Goal: Task Accomplishment & Management: Manage account settings

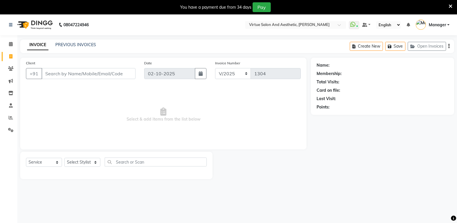
select select "service"
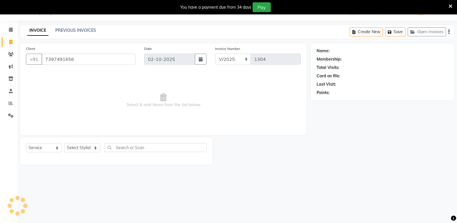
click at [101, 62] on input "7397491656" at bounding box center [89, 59] width 94 height 11
type input "7397491656"
click at [127, 61] on span "Add Client" at bounding box center [120, 59] width 23 height 6
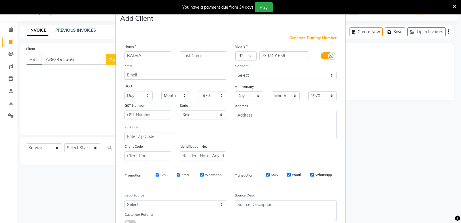
type input "BADVA"
click at [243, 73] on select "Select Male Female Other Prefer Not To Say" at bounding box center [286, 75] width 102 height 9
select select "[DEMOGRAPHIC_DATA]"
click at [235, 71] on select "Select Male Female Other Prefer Not To Say" at bounding box center [286, 75] width 102 height 9
click at [254, 127] on textarea at bounding box center [286, 125] width 102 height 28
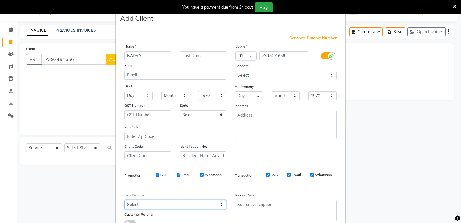
click at [149, 206] on select "Select Walk-in Referral Internet Friend Word of Mouth Advertisement Facebook Ju…" at bounding box center [176, 204] width 102 height 9
select select "31236"
click at [125, 200] on select "Select Walk-in Referral Internet Friend Word of Mouth Advertisement Facebook Ju…" at bounding box center [176, 204] width 102 height 9
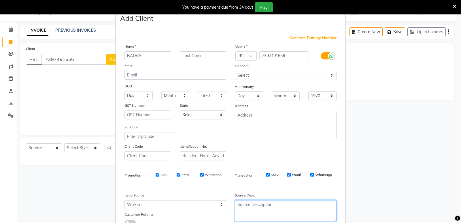
click at [256, 205] on textarea at bounding box center [286, 210] width 102 height 21
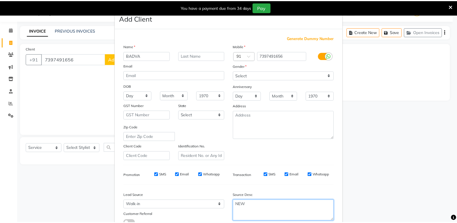
scroll to position [43, 0]
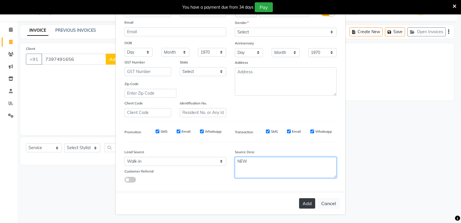
type textarea "NEW"
click at [303, 206] on button "Add" at bounding box center [307, 203] width 16 height 10
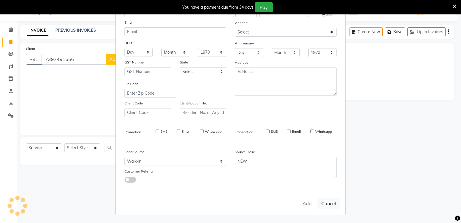
type input "73******56"
select select
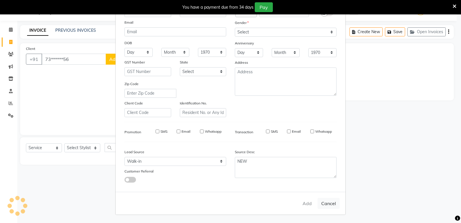
select select
checkbox input "false"
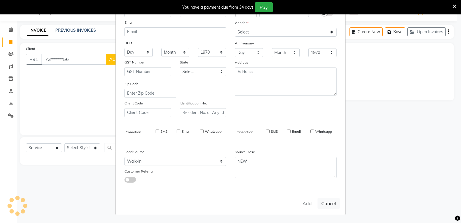
checkbox input "false"
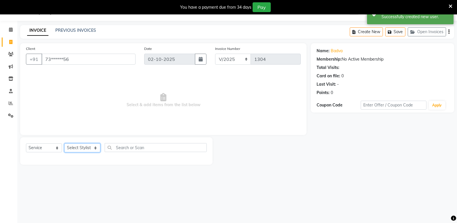
click at [81, 149] on select "Select Stylist ADMIN Ashwini ASWANI DIVYA Kanna keerthana Manager MONICA PRIYA …" at bounding box center [82, 147] width 36 height 9
select select "90679"
click at [64, 143] on select "Select Stylist ADMIN Ashwini ASWANI DIVYA Kanna keerthana Manager MONICA PRIYA …" at bounding box center [82, 147] width 36 height 9
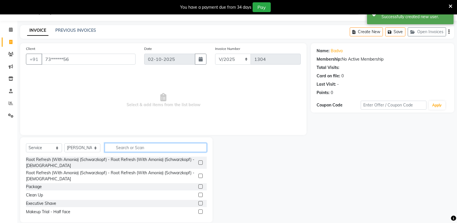
click at [146, 149] on input "text" at bounding box center [156, 147] width 102 height 9
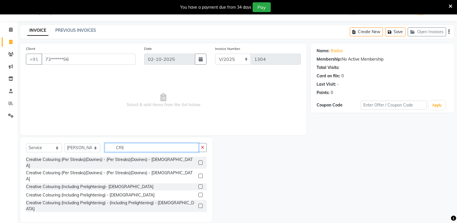
type input "CRE"
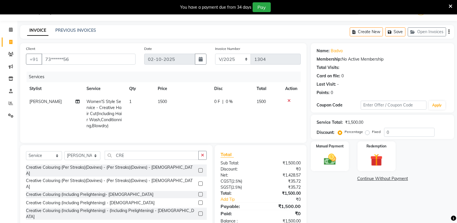
checkbox input "false"
click at [334, 158] on img at bounding box center [330, 159] width 20 height 15
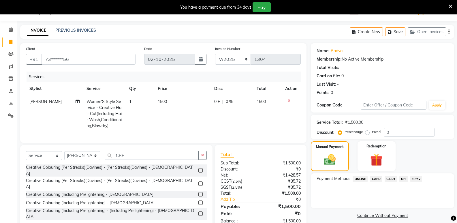
click at [359, 179] on span "ONLINE" at bounding box center [360, 179] width 15 height 7
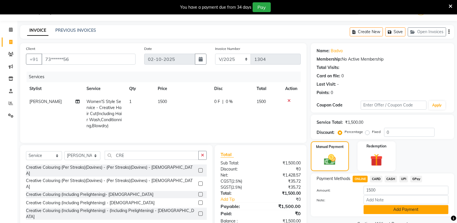
click at [380, 210] on button "Add Payment" at bounding box center [406, 209] width 85 height 9
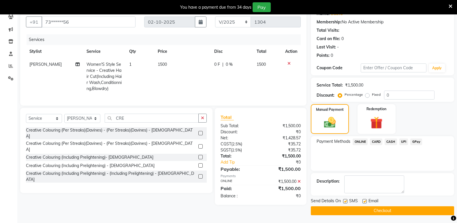
scroll to position [52, 0]
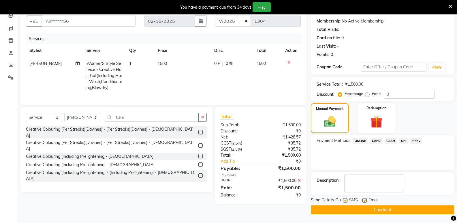
click at [375, 209] on button "Checkout" at bounding box center [382, 209] width 143 height 9
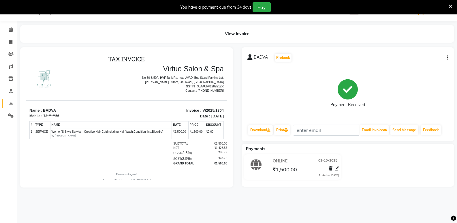
click at [10, 107] on link "Reports" at bounding box center [9, 104] width 14 height 10
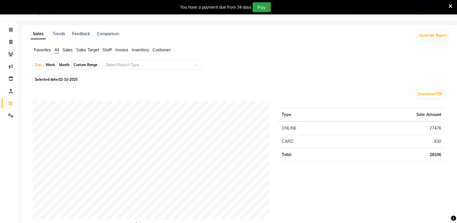
click at [90, 50] on span "Sales Target" at bounding box center [87, 49] width 23 height 5
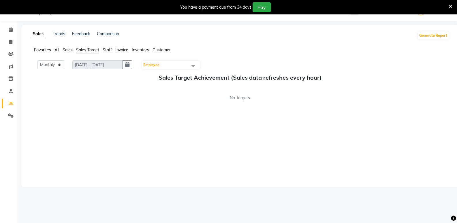
click at [68, 50] on span "Sales" at bounding box center [68, 49] width 10 height 5
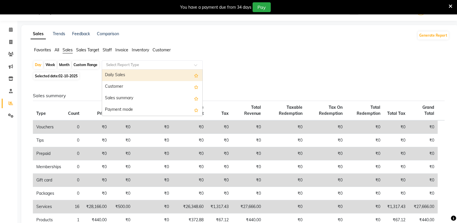
click at [123, 65] on input "text" at bounding box center [146, 65] width 83 height 6
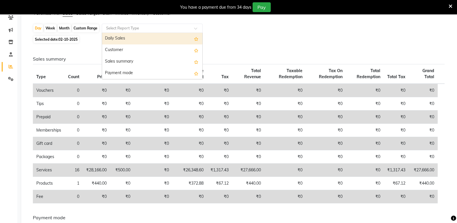
scroll to position [72, 0]
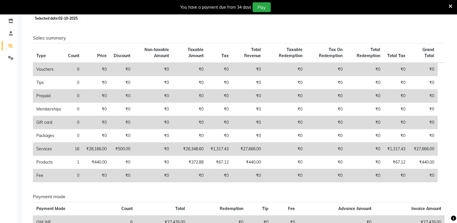
click at [238, 32] on div "Sales summary Type Count Price Discount Non-taxable Amount Taxable Amount Tax T…" at bounding box center [238, 141] width 421 height 234
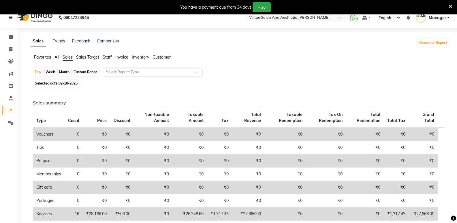
scroll to position [0, 0]
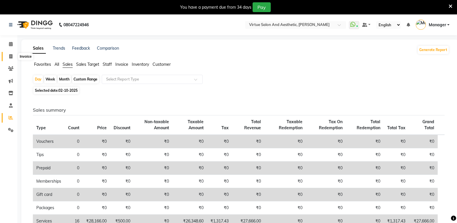
click at [9, 57] on icon at bounding box center [10, 56] width 3 height 4
select select "service"
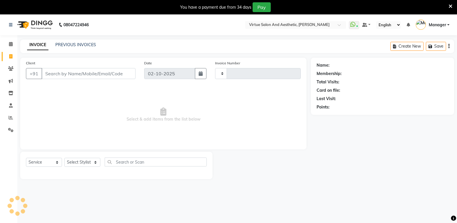
scroll to position [14, 0]
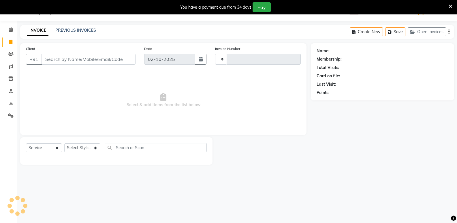
click at [80, 59] on input "Client" at bounding box center [89, 59] width 94 height 11
type input "1305"
select select "4611"
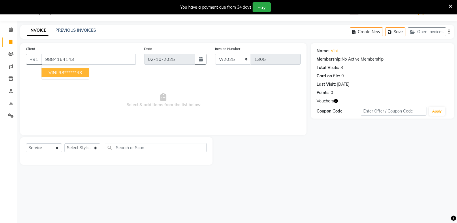
click at [65, 74] on ngb-highlight "98******43" at bounding box center [71, 72] width 24 height 6
type input "98******43"
click at [336, 51] on link "Vini" at bounding box center [334, 51] width 7 height 6
click at [80, 147] on select "Select Stylist ADMIN Ashwini ASWANI DIVYA Kanna keerthana Manager MONICA PRIYA …" at bounding box center [82, 147] width 36 height 9
select select "44177"
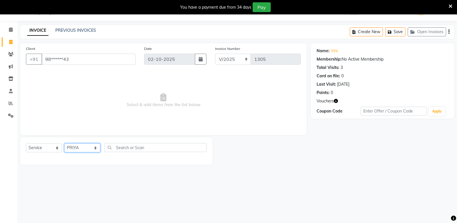
click at [64, 143] on select "Select Stylist ADMIN Ashwini ASWANI DIVYA Kanna keerthana Manager MONICA PRIYA …" at bounding box center [82, 147] width 36 height 9
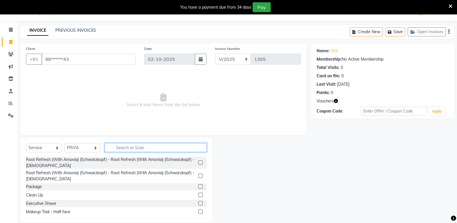
click at [128, 146] on input "text" at bounding box center [156, 147] width 102 height 9
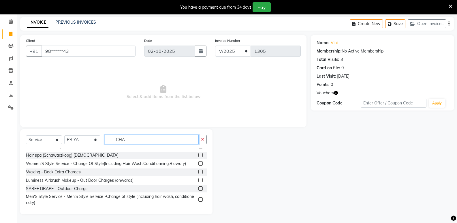
scroll to position [14, 0]
type input "CHA"
click at [198, 197] on label at bounding box center [200, 199] width 4 height 4
click at [198, 197] on input "checkbox" at bounding box center [200, 199] width 4 height 4
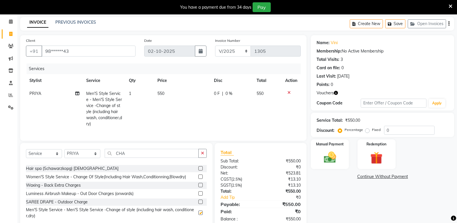
checkbox input "false"
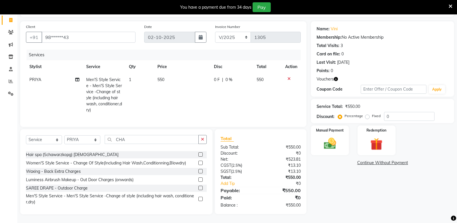
scroll to position [41, 0]
click at [198, 164] on label at bounding box center [200, 163] width 4 height 4
click at [198, 164] on input "checkbox" at bounding box center [200, 163] width 4 height 4
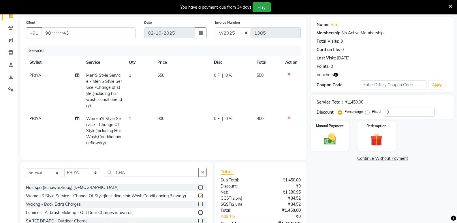
checkbox input "false"
click at [290, 74] on icon at bounding box center [288, 74] width 3 height 4
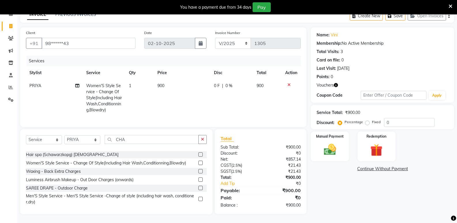
click at [171, 86] on td "900" at bounding box center [182, 97] width 57 height 37
select select "44177"
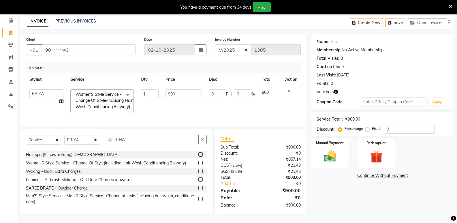
scroll to position [28, 0]
click at [181, 89] on input "900" at bounding box center [184, 93] width 36 height 9
type input "9"
type input "1200"
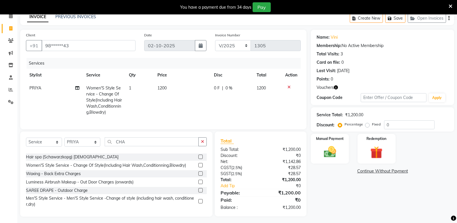
click at [264, 187] on div "Total Sub Total: ₹1,200.00 Discount: ₹0 Net: ₹1,142.86 CGST ( 2.5% ) ₹28.57 SGS…" at bounding box center [261, 173] width 80 height 73
click at [178, 84] on td "1200" at bounding box center [182, 100] width 57 height 37
select select "44177"
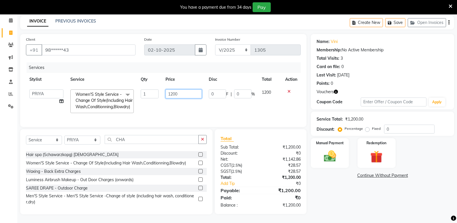
click at [181, 90] on input "1200" at bounding box center [184, 93] width 36 height 9
type input "1300"
click at [268, 178] on div "Total Sub Total: ₹1,200.00 Discount: ₹0 Net: ₹1,142.86 CGST ( 2.5% ) ₹28.57 SGS…" at bounding box center [261, 171] width 80 height 73
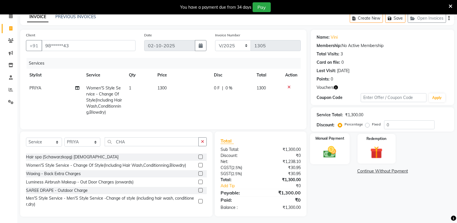
click at [333, 150] on img at bounding box center [330, 151] width 20 height 15
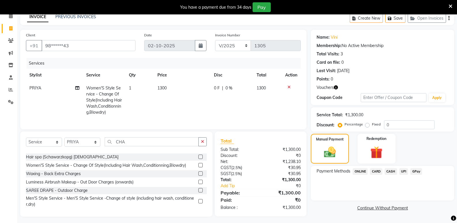
click at [357, 171] on span "ONLINE" at bounding box center [360, 171] width 15 height 7
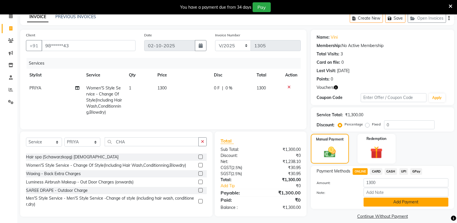
click at [371, 202] on button "Add Payment" at bounding box center [406, 202] width 85 height 9
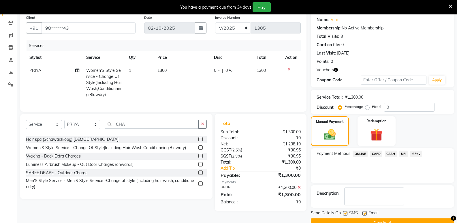
scroll to position [59, 0]
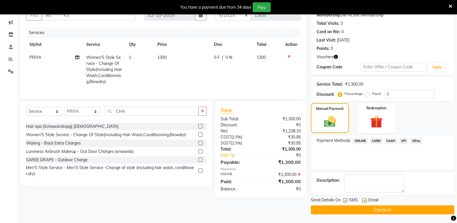
click at [344, 212] on button "Checkout" at bounding box center [382, 209] width 143 height 9
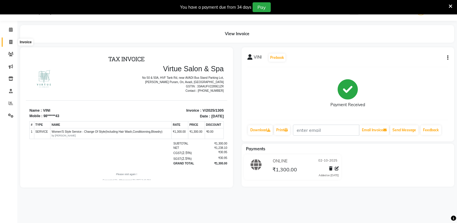
click at [14, 41] on span at bounding box center [11, 42] width 10 height 7
select select "service"
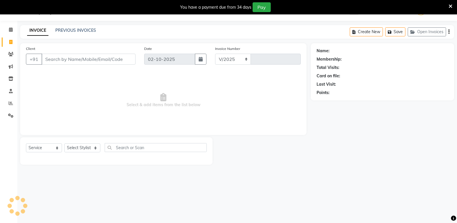
select select "4611"
type input "1306"
click at [84, 30] on link "PREVIOUS INVOICES" at bounding box center [75, 30] width 41 height 5
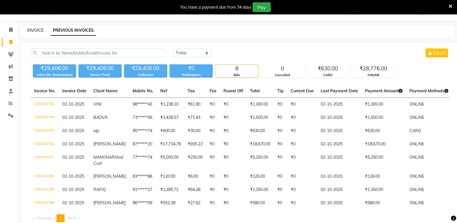
click at [35, 28] on link "INVOICE" at bounding box center [35, 30] width 16 height 5
select select "service"
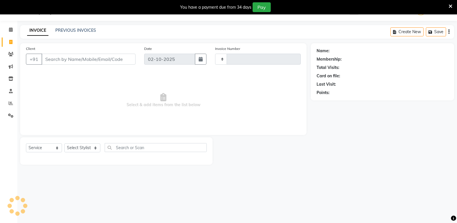
click at [55, 59] on input "Client" at bounding box center [89, 59] width 94 height 11
type input "1306"
select select "4611"
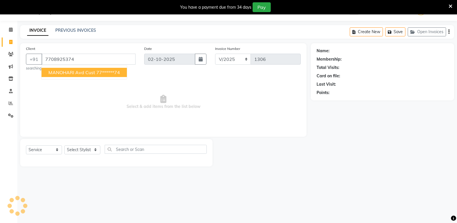
click at [60, 76] on button "MANOHARI Avd Cust 77******74" at bounding box center [84, 72] width 85 height 9
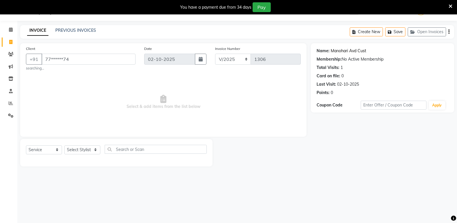
click at [352, 50] on link "Manohari Avd Cust" at bounding box center [348, 51] width 35 height 6
click at [78, 60] on input "77******74" at bounding box center [89, 59] width 94 height 11
type input "7"
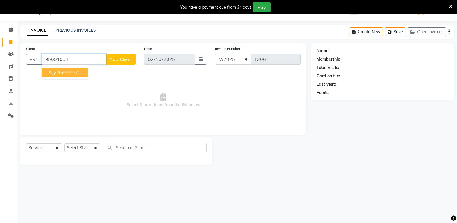
click at [74, 73] on ngb-highlight "95******74" at bounding box center [69, 72] width 24 height 6
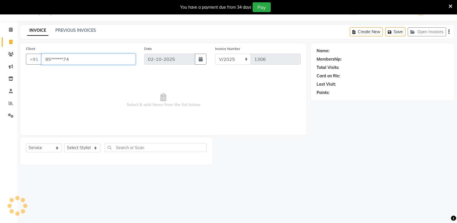
type input "95******74"
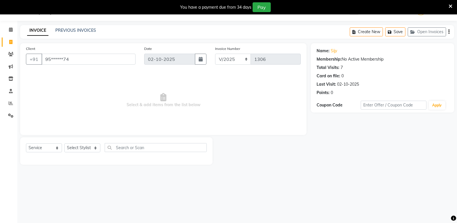
click at [188, 223] on div "08047224946 Select Location × Virtue Salon And Aesthetic, Avadi WhatsApp Status…" at bounding box center [228, 111] width 457 height 223
click at [72, 31] on link "PREVIOUS INVOICES" at bounding box center [75, 30] width 41 height 5
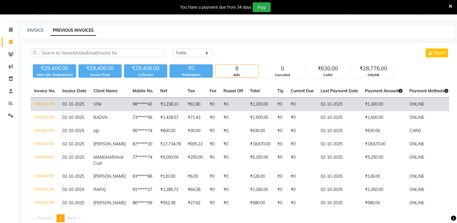
click at [136, 106] on td "98******43" at bounding box center [143, 105] width 28 height 14
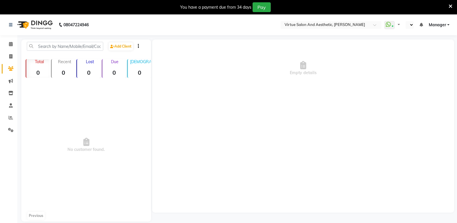
select select "en"
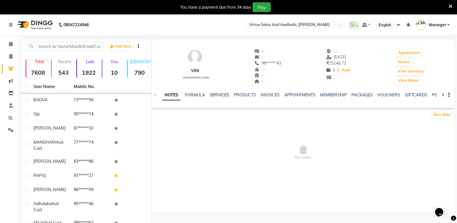
click at [218, 95] on link "SERVICES" at bounding box center [220, 94] width 20 height 5
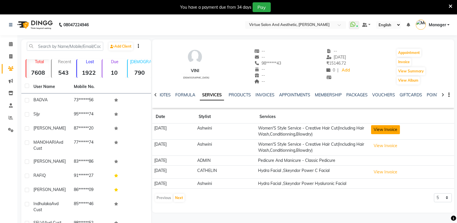
click at [386, 127] on button "View Invoice" at bounding box center [385, 129] width 29 height 9
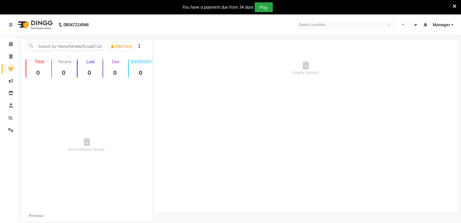
select select "en"
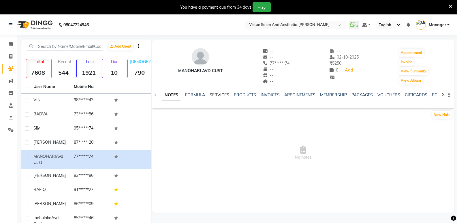
click at [217, 95] on link "SERVICES" at bounding box center [220, 94] width 20 height 5
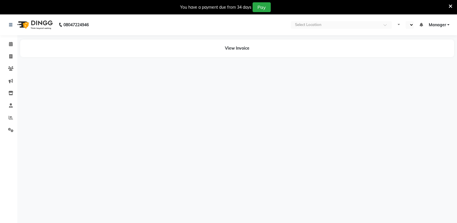
select select "en"
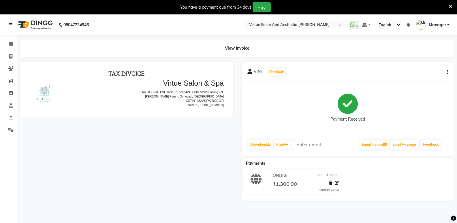
click at [448, 72] on div "VINI Prebook Payment Received Download Print Email Invoice Send Message Feedback" at bounding box center [348, 109] width 213 height 94
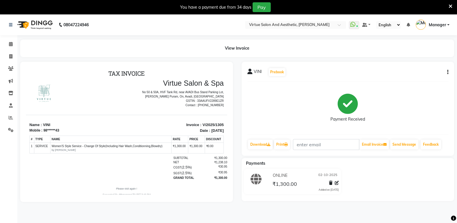
click at [448, 72] on div "VINI Prebook Payment Received Download Print Email Invoice Send Message Feedback" at bounding box center [348, 109] width 213 height 94
click at [446, 73] on button "button" at bounding box center [446, 72] width 3 height 6
click at [406, 78] on div "Edit Invoice" at bounding box center [409, 79] width 59 height 7
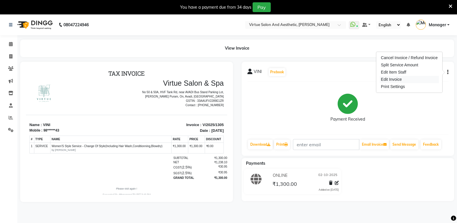
select select "service"
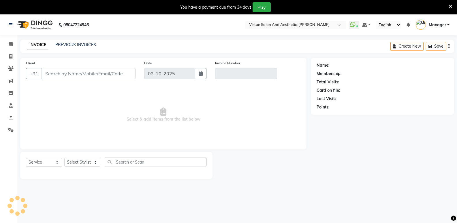
scroll to position [14, 0]
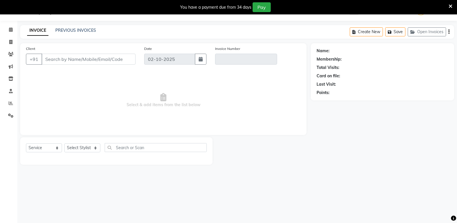
type input "98******43"
type input "V/2025/1305"
select select "select"
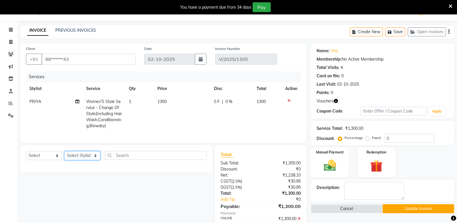
click at [78, 160] on select "Select Stylist ADMIN Ashwini ASWANI DIVYA Kanna keerthana Manager MONICA PRIYA …" at bounding box center [82, 155] width 36 height 9
select select "44177"
click at [64, 155] on select "Select Stylist ADMIN Ashwini ASWANI DIVYA Kanna keerthana Manager MONICA PRIYA …" at bounding box center [82, 155] width 36 height 9
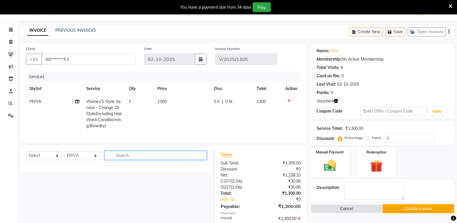
click at [130, 160] on input "text" at bounding box center [156, 155] width 102 height 9
type input "C"
type input "T"
click at [136, 157] on input "text" at bounding box center [156, 155] width 102 height 9
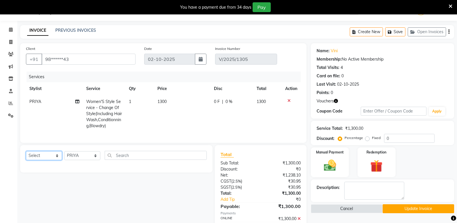
click at [51, 158] on select "Select Service Product Membership Package Voucher Prepaid Gift Card" at bounding box center [44, 155] width 36 height 9
select select "service"
click at [26, 155] on select "Select Service Product Membership Package Voucher Prepaid Gift Card" at bounding box center [44, 155] width 36 height 9
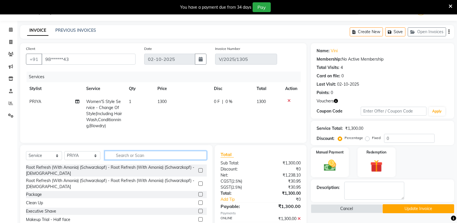
click at [141, 160] on input "text" at bounding box center [156, 155] width 102 height 9
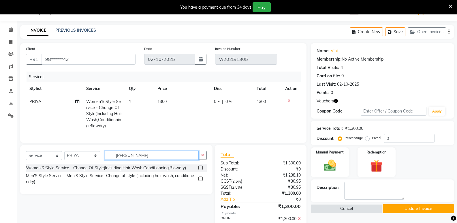
type input "CHANG"
click at [201, 170] on label at bounding box center [200, 168] width 4 height 4
click at [201, 170] on input "checkbox" at bounding box center [200, 168] width 4 height 4
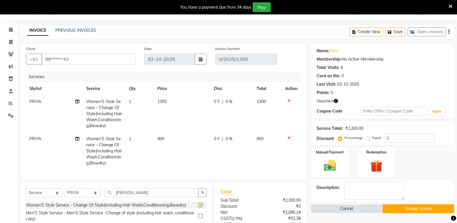
checkbox input "false"
click at [171, 136] on td "900" at bounding box center [182, 150] width 57 height 37
select select "44177"
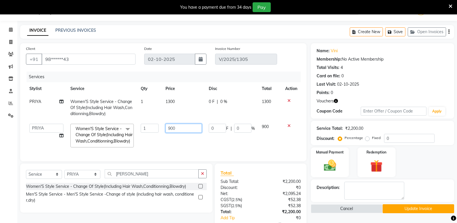
click at [184, 131] on input "900" at bounding box center [184, 128] width 36 height 9
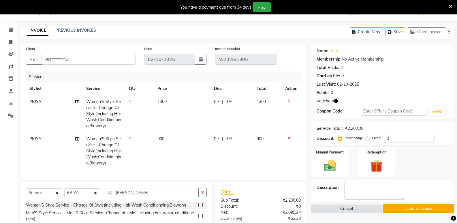
click at [172, 140] on td "900" at bounding box center [182, 150] width 57 height 37
select select "44177"
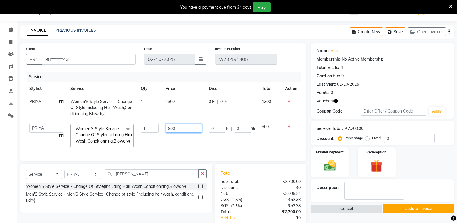
click at [185, 130] on input "900" at bounding box center [184, 128] width 36 height 9
type input "9"
type input "1200"
click at [255, 196] on div "Total Sub Total: ₹2,200.00 Discount: ₹0 Net: ₹2,095.24 CGST ( 2.5% ) ₹52.38 SGS…" at bounding box center [261, 211] width 80 height 85
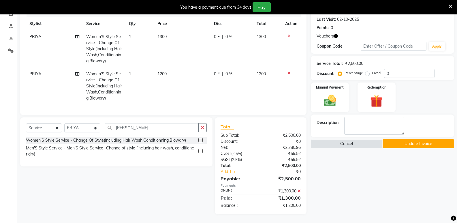
scroll to position [84, 0]
click at [405, 139] on button "Update Invoice" at bounding box center [419, 143] width 72 height 9
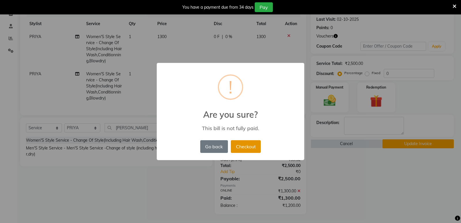
click at [240, 148] on button "Checkout" at bounding box center [246, 146] width 30 height 13
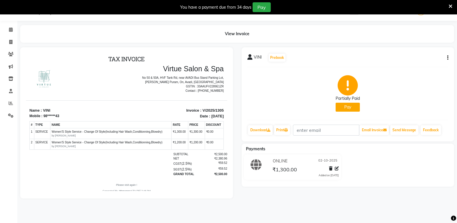
click at [292, 170] on span "₹1,300.00" at bounding box center [285, 170] width 25 height 8
click at [335, 169] on icon at bounding box center [337, 168] width 4 height 4
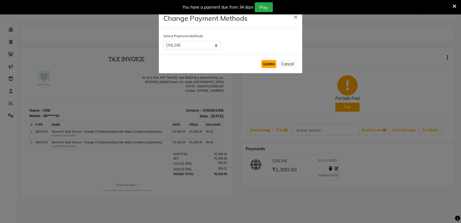
click at [266, 63] on button "Update" at bounding box center [269, 64] width 15 height 8
